Goal: Task Accomplishment & Management: Manage account settings

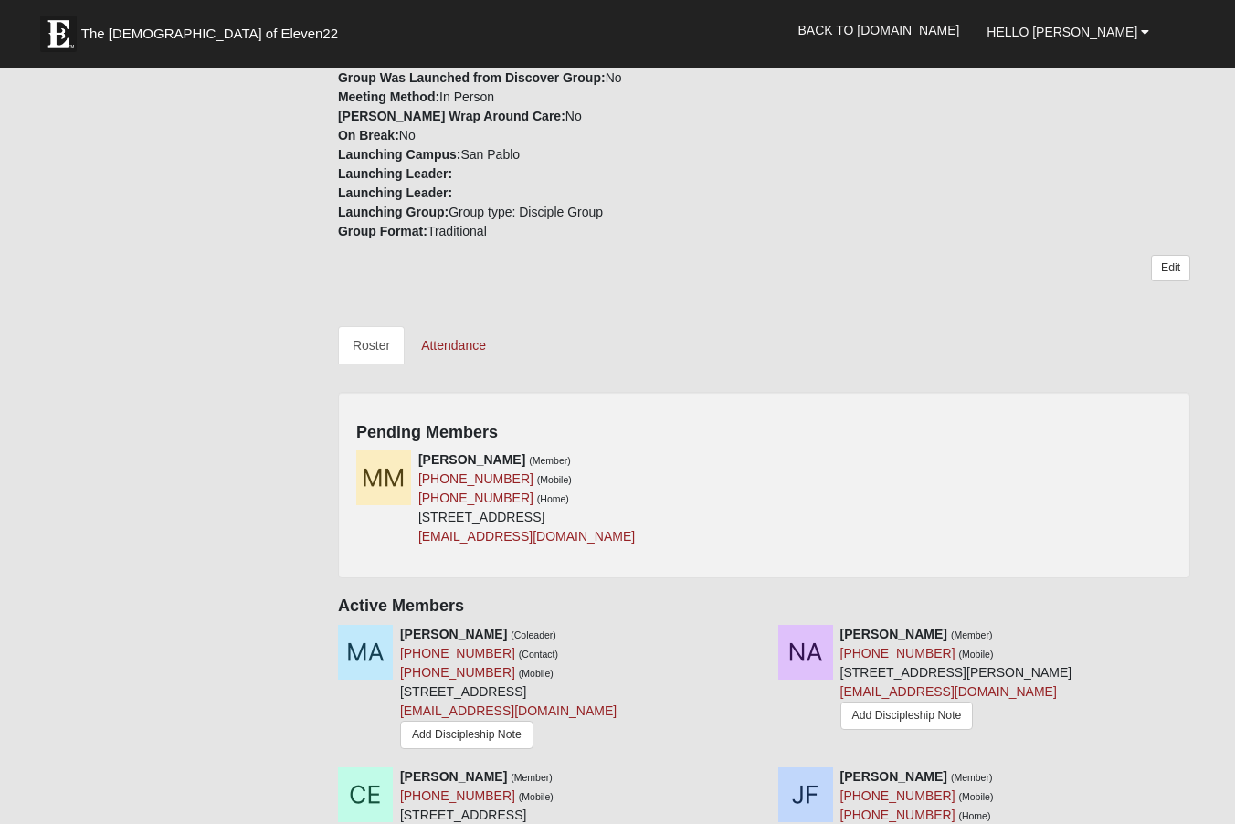
scroll to position [639, 0]
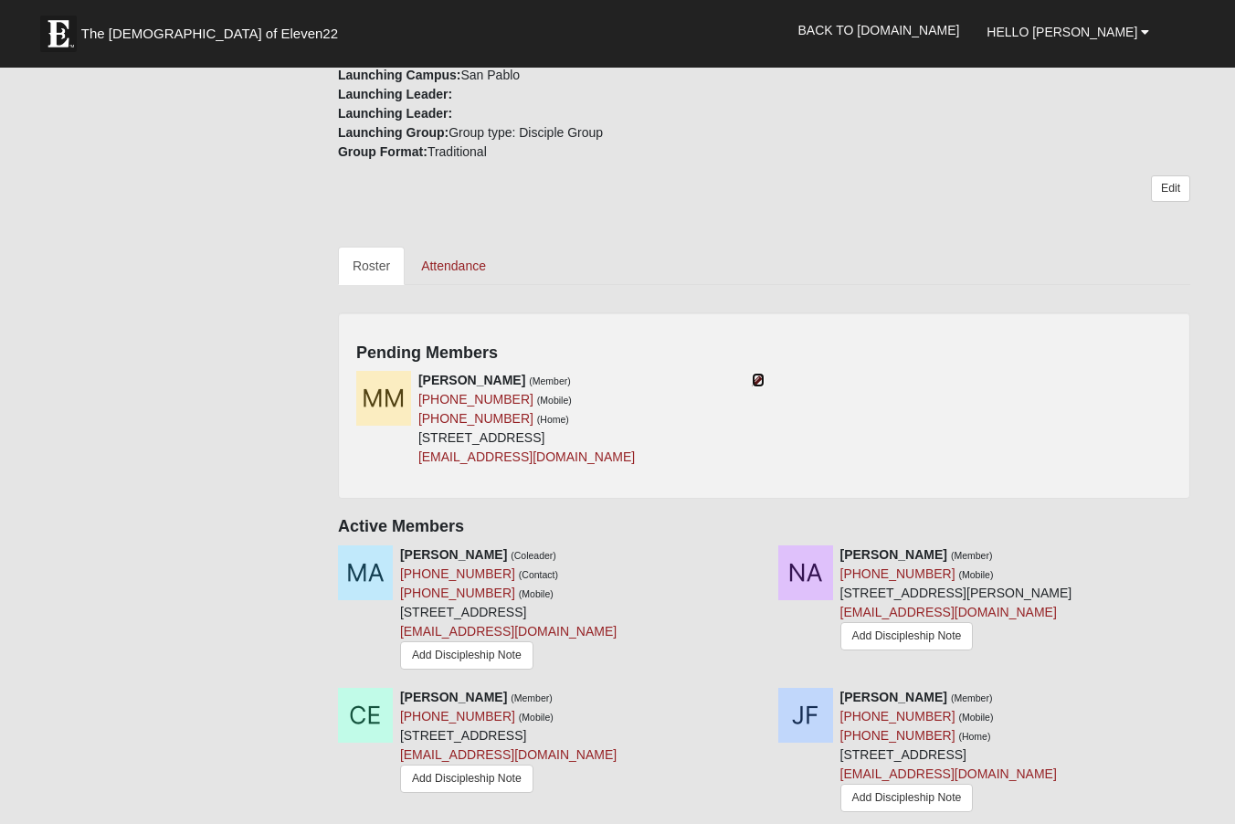
click at [758, 376] on icon at bounding box center [758, 380] width 13 height 13
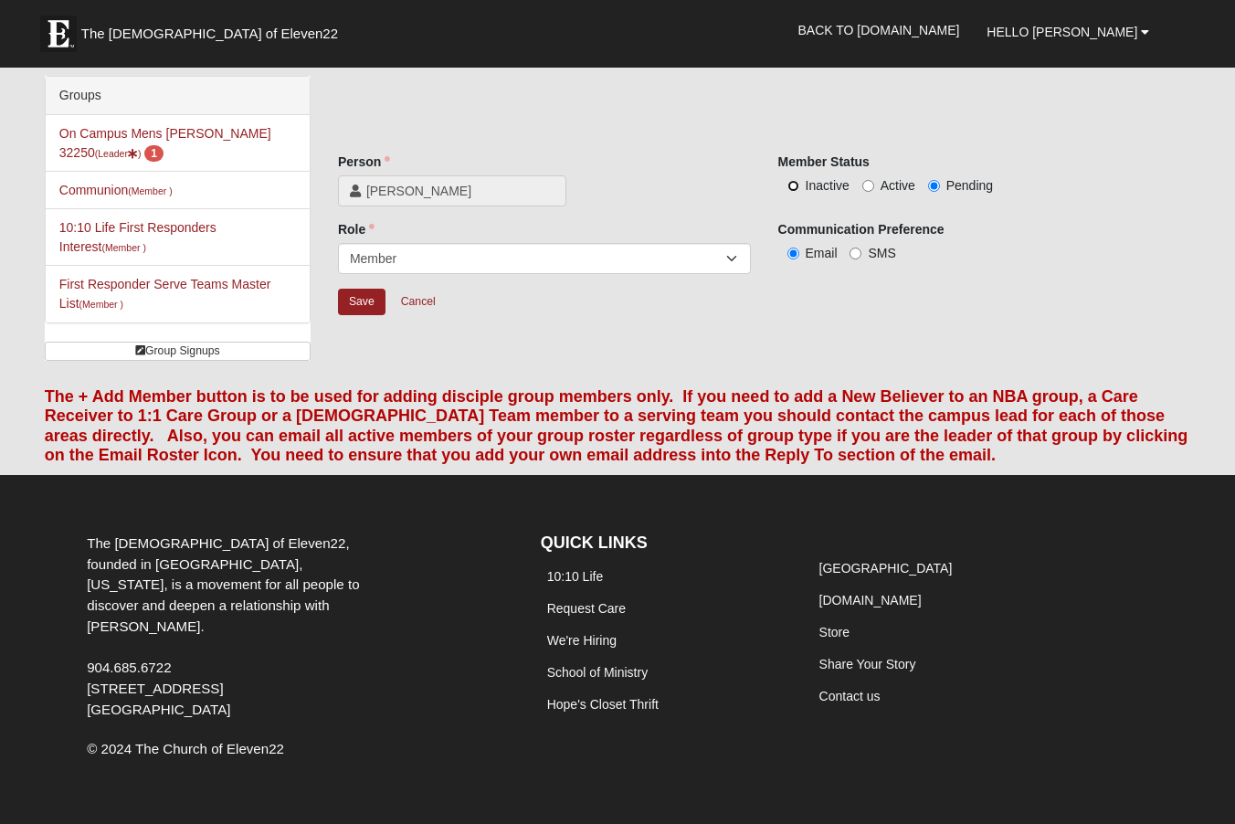
click at [794, 184] on input "Inactive" at bounding box center [793, 186] width 12 height 12
radio input "true"
click at [370, 303] on input "Save" at bounding box center [361, 302] width 47 height 26
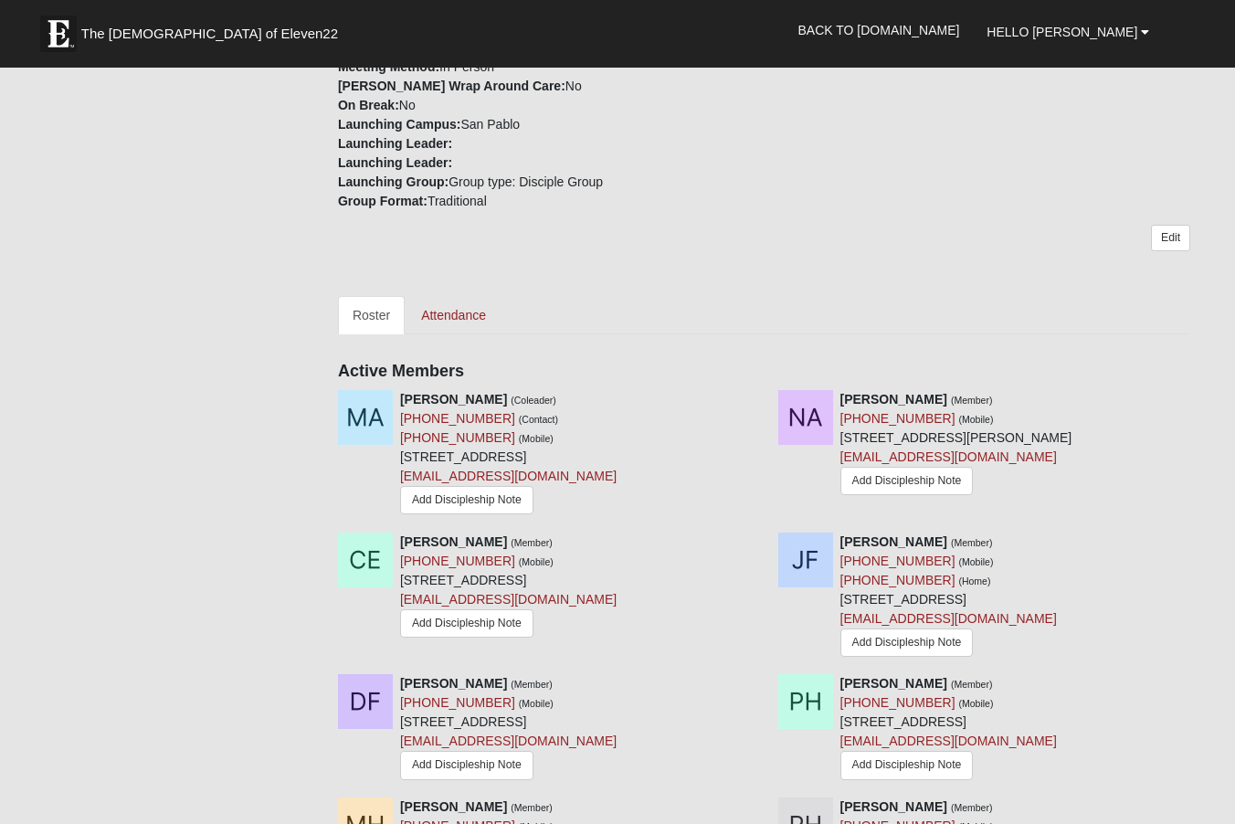
scroll to position [622, 0]
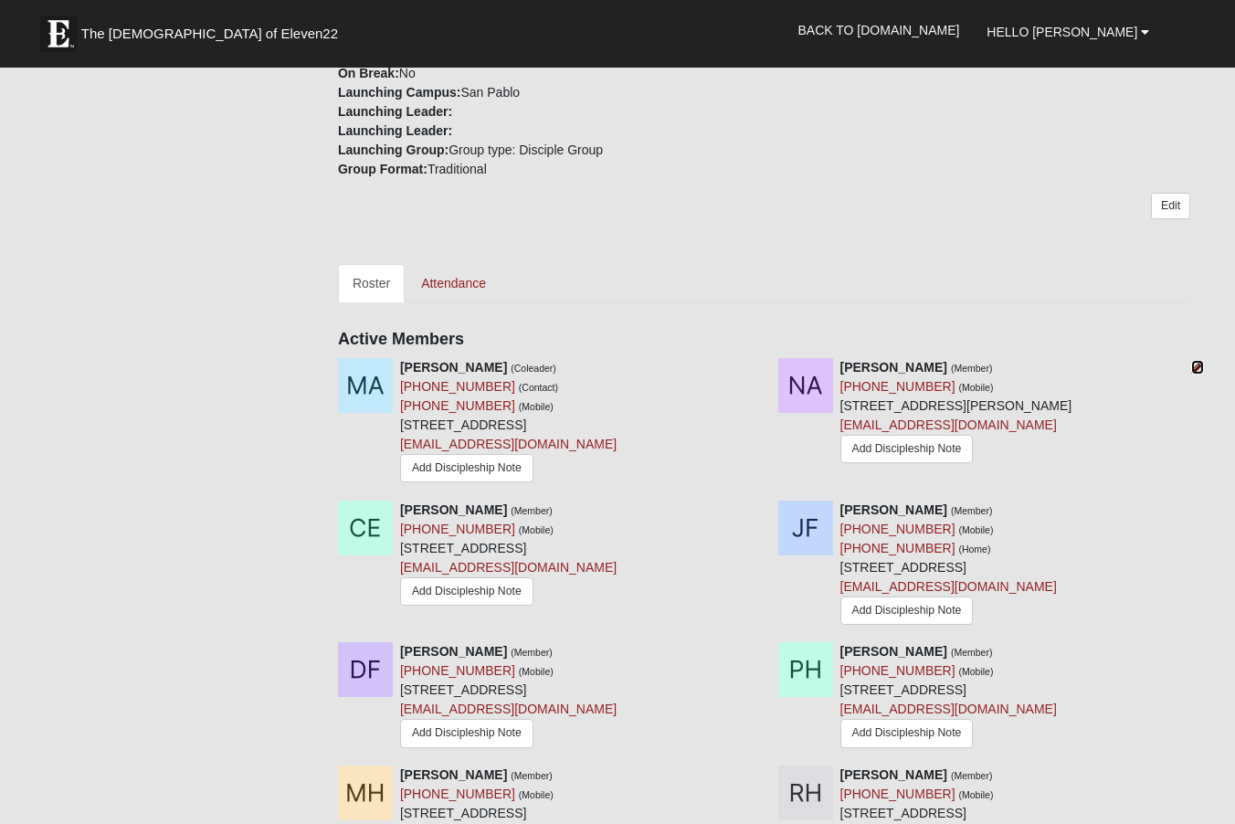
click at [1197, 362] on icon at bounding box center [1197, 367] width 13 height 13
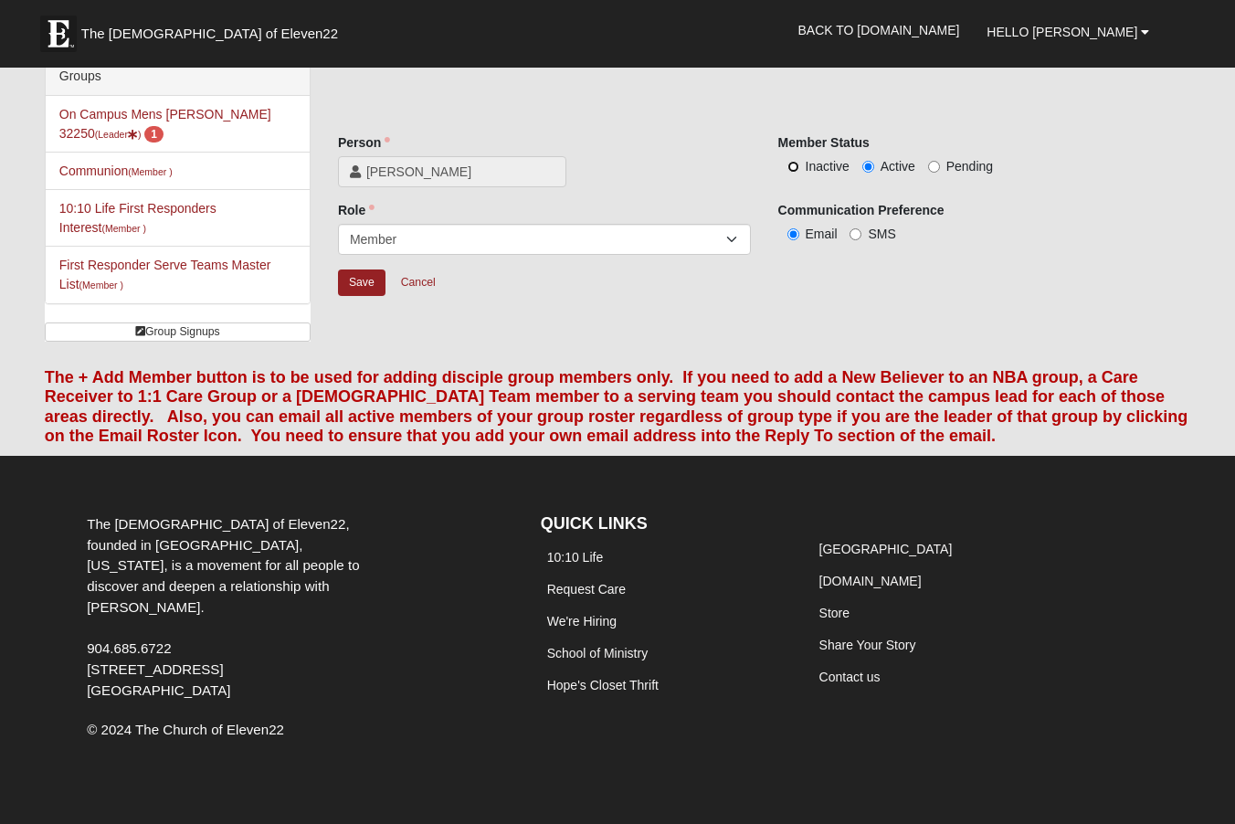
click at [794, 166] on input "Inactive" at bounding box center [793, 167] width 12 height 12
radio input "true"
click at [359, 288] on input "Save" at bounding box center [361, 282] width 47 height 26
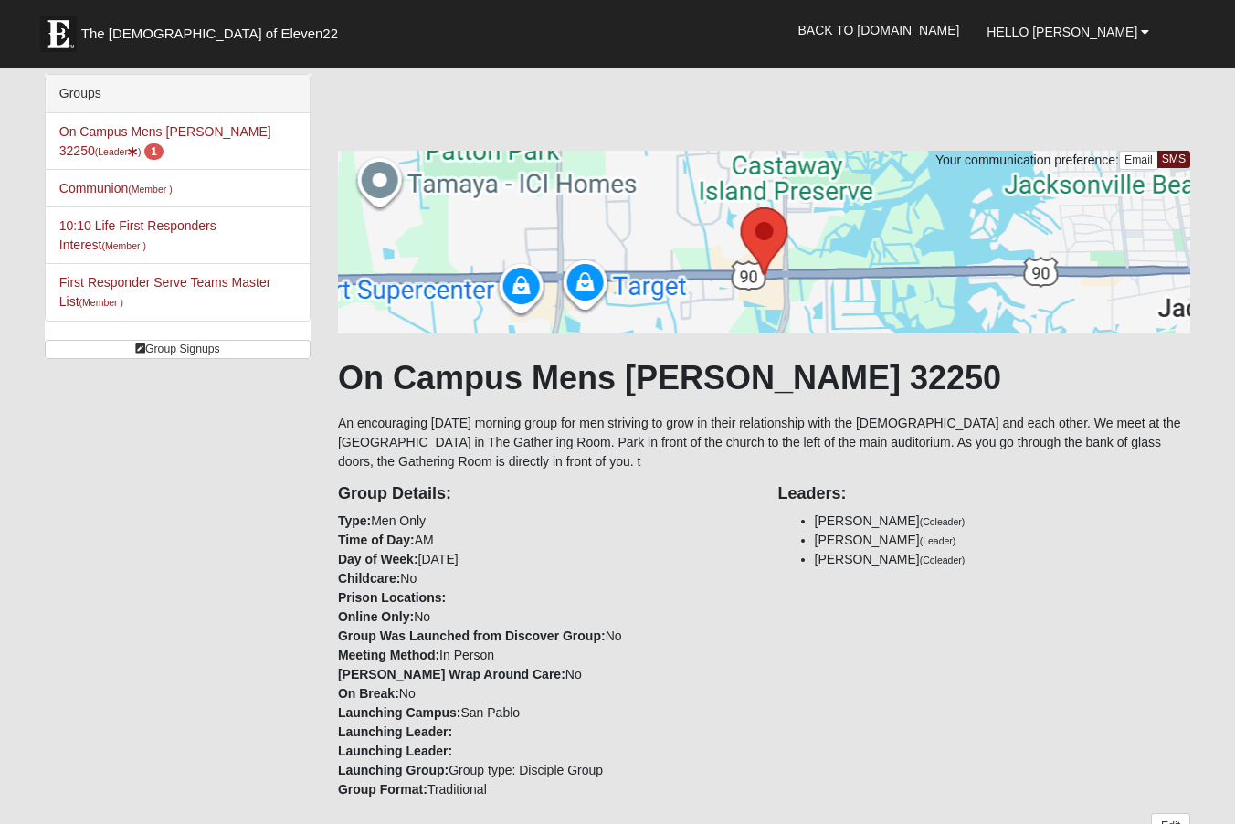
scroll to position [0, 0]
